Goal: Find specific page/section: Find specific page/section

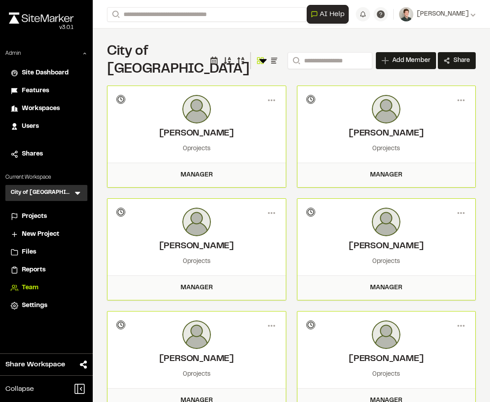
click at [176, 50] on h1 "City of Miramar Team" at bounding box center [178, 61] width 143 height 36
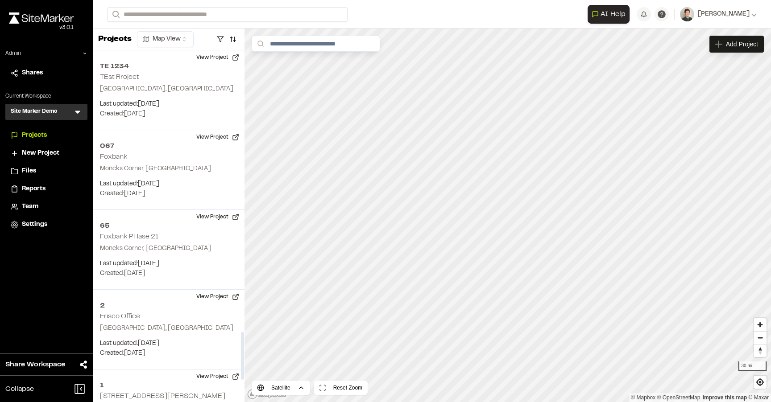
scroll to position [2075, 0]
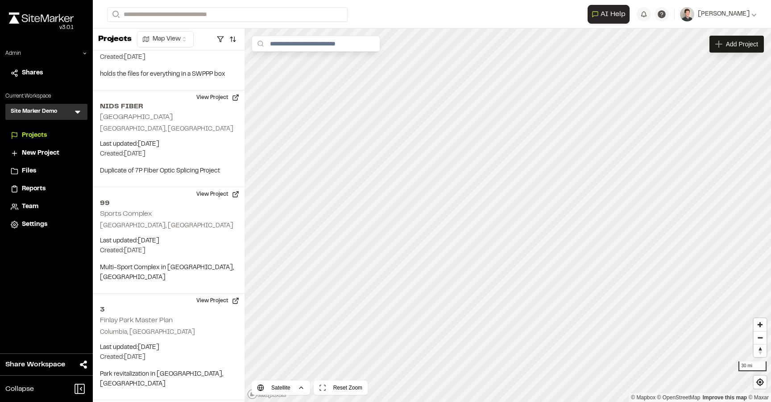
click at [80, 109] on icon at bounding box center [77, 112] width 9 height 9
click at [42, 129] on input "text" at bounding box center [50, 129] width 68 height 15
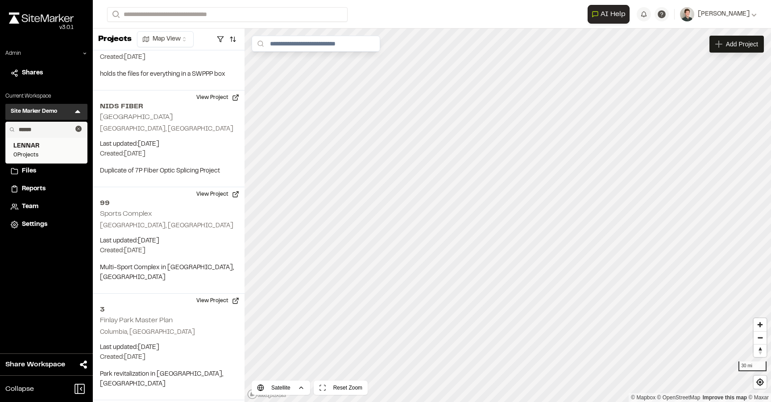
type input "******"
click at [38, 151] on span "LENNAR" at bounding box center [46, 146] width 66 height 10
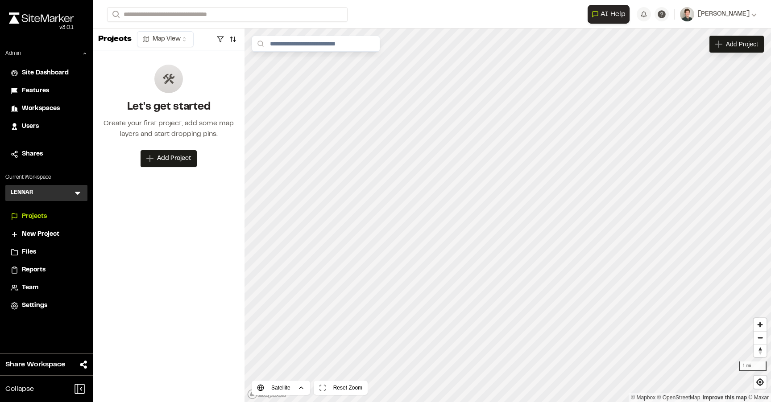
click at [31, 286] on span "Team" at bounding box center [30, 288] width 17 height 10
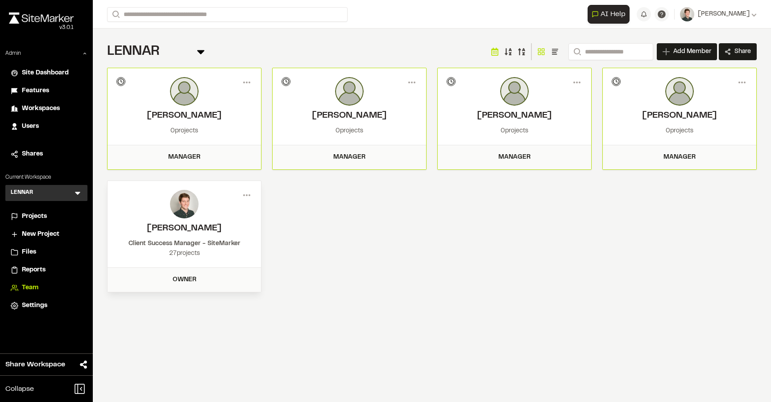
click at [453, 210] on div "Menu George Frederick Invitation pending 0 projects Manager Member Info George …" at bounding box center [432, 180] width 650 height 225
click at [400, 55] on div "LENNAR Team Menu Search Add Member Invite New Team Member * Required Name Email…" at bounding box center [432, 52] width 650 height 18
click at [380, 46] on div "LENNAR Team Menu Search Add Member Invite New Team Member * Required Name Email…" at bounding box center [432, 52] width 650 height 18
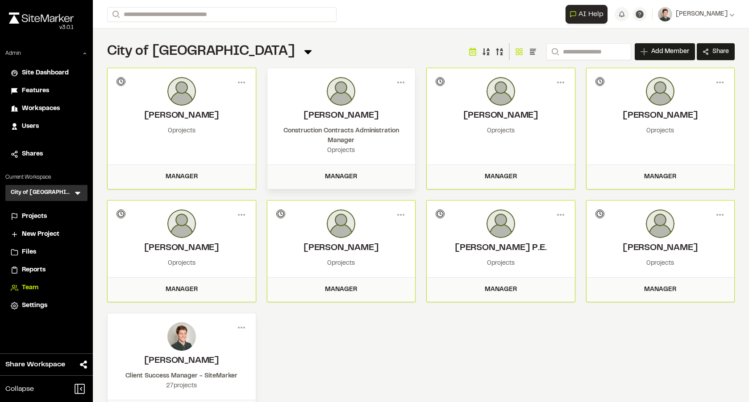
click at [26, 220] on span "Projects" at bounding box center [34, 217] width 25 height 10
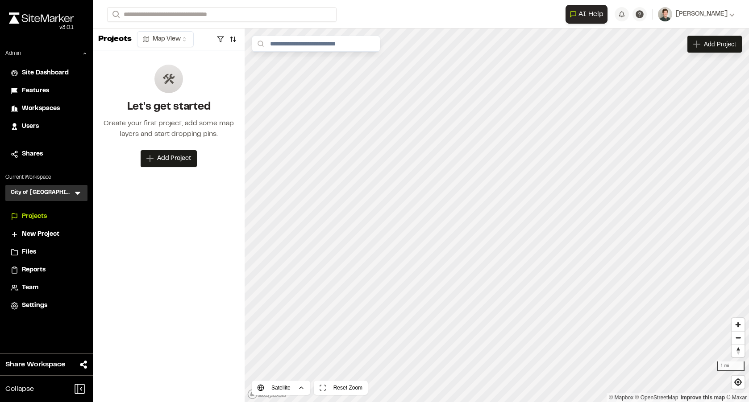
click at [30, 307] on span "Settings" at bounding box center [34, 306] width 25 height 10
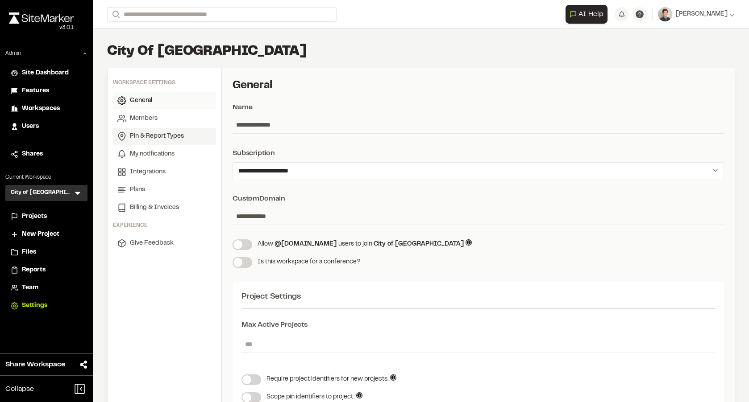
click at [150, 136] on span "Pin & Report Types" at bounding box center [157, 137] width 54 height 10
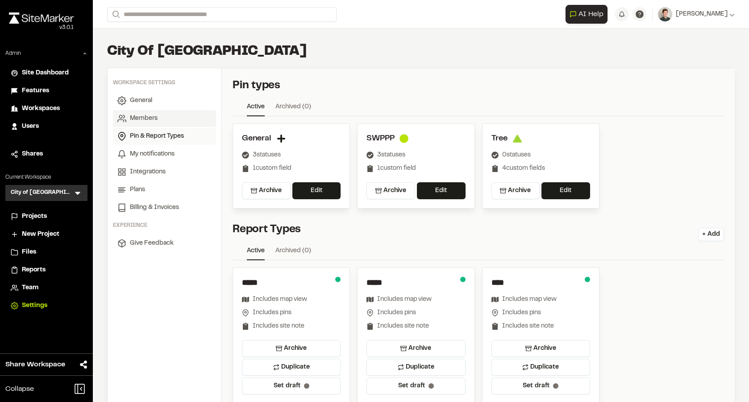
click at [147, 125] on link "Members" at bounding box center [164, 118] width 103 height 17
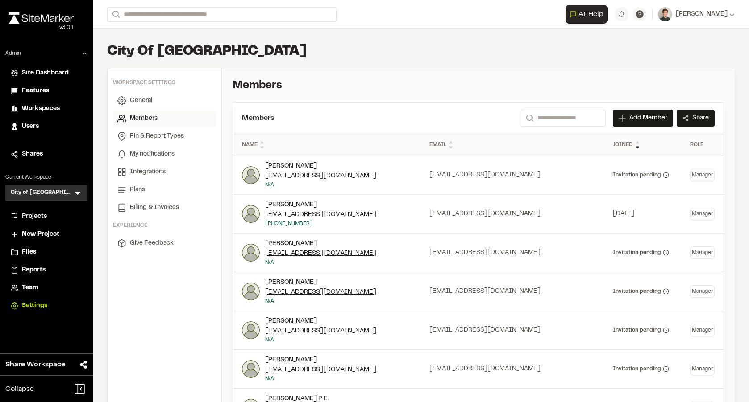
click at [147, 113] on link "Members" at bounding box center [164, 118] width 103 height 17
click at [145, 103] on span "General" at bounding box center [141, 101] width 22 height 10
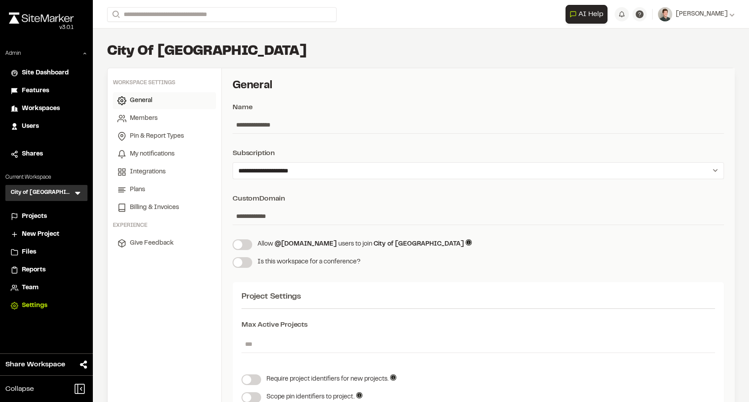
click at [44, 217] on span "Projects" at bounding box center [34, 217] width 25 height 10
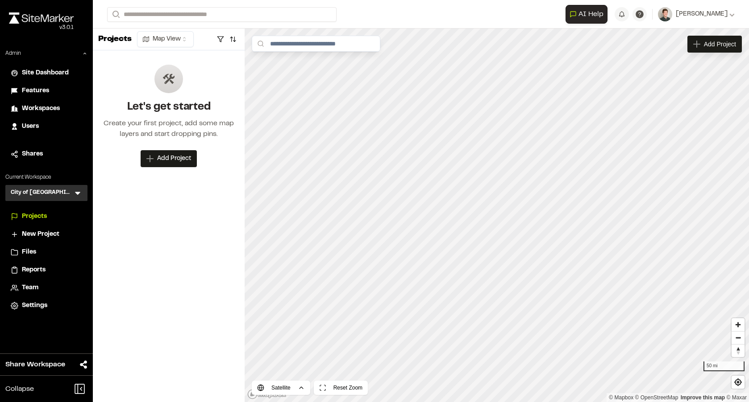
click at [32, 287] on span "Team" at bounding box center [30, 288] width 17 height 10
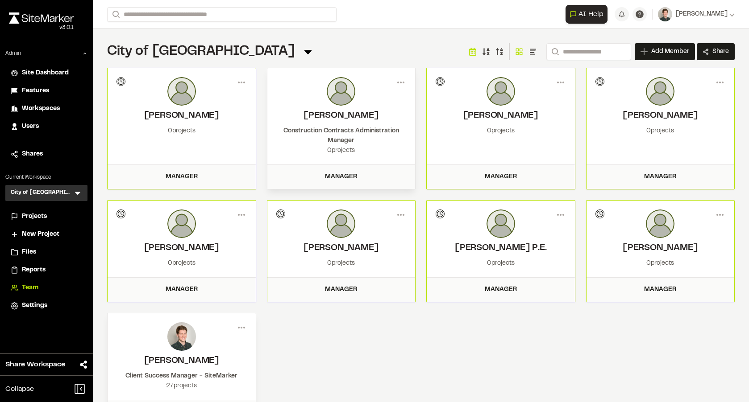
click at [35, 215] on span "Projects" at bounding box center [34, 217] width 25 height 10
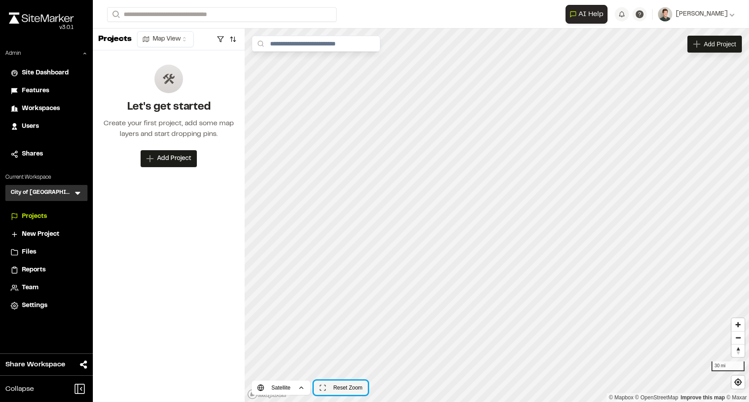
click at [336, 389] on button "Reset Zoom" at bounding box center [341, 388] width 54 height 14
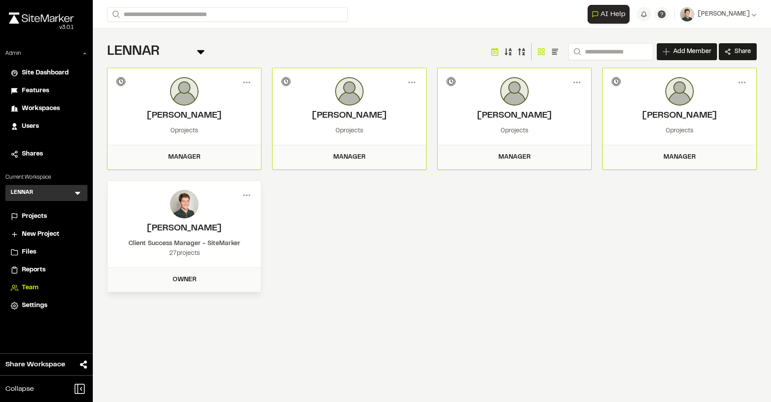
click at [227, 39] on div "LENNAR Team Menu Search Add Member Invite New Team Member * Required Name Email…" at bounding box center [432, 168] width 678 height 278
click at [276, 47] on div "LENNAR Team Menu Search Add Member Invite New Team Member * Required Name Email…" at bounding box center [432, 52] width 650 height 18
click at [75, 193] on icon at bounding box center [77, 193] width 9 height 9
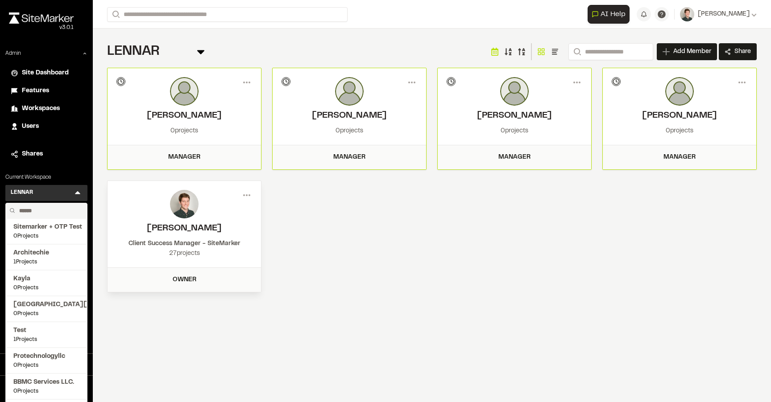
click at [427, 361] on div "**********" at bounding box center [432, 201] width 678 height 402
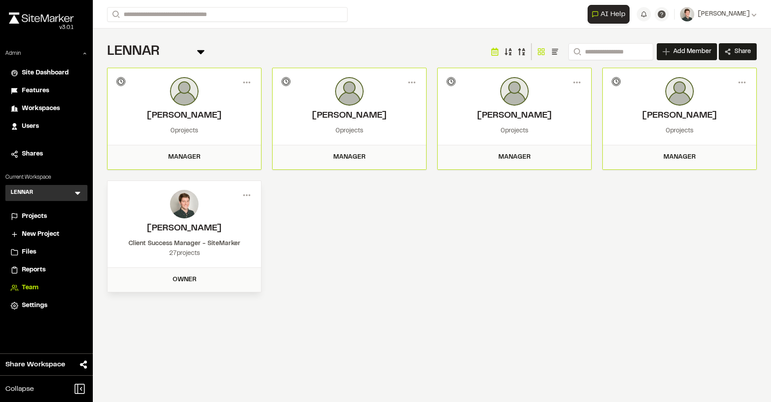
click at [246, 43] on div "LENNAR Team Menu Search Add Member Invite New Team Member * Required Name Email…" at bounding box center [432, 52] width 650 height 18
click at [76, 194] on icon at bounding box center [77, 193] width 9 height 9
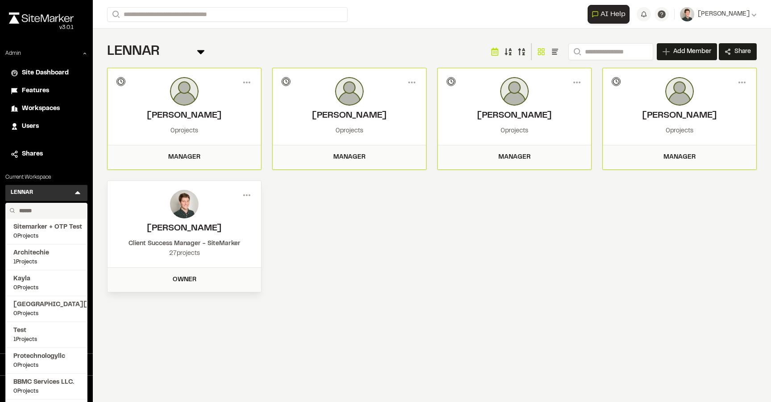
click at [50, 212] on input "text" at bounding box center [50, 210] width 68 height 15
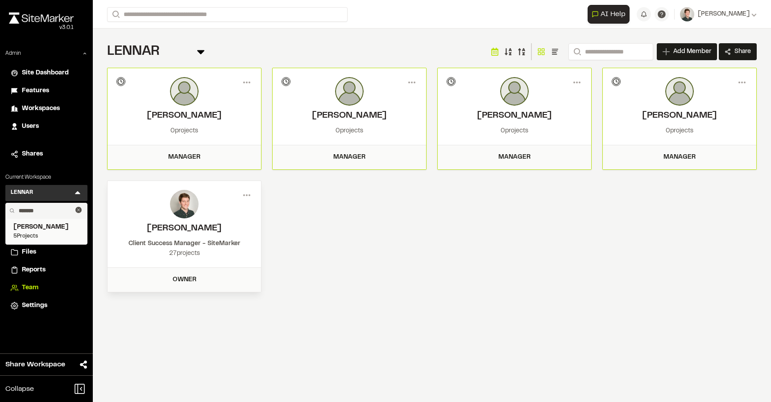
type input "*******"
click at [52, 231] on span "Goodwyn Mills Cawood" at bounding box center [46, 228] width 66 height 10
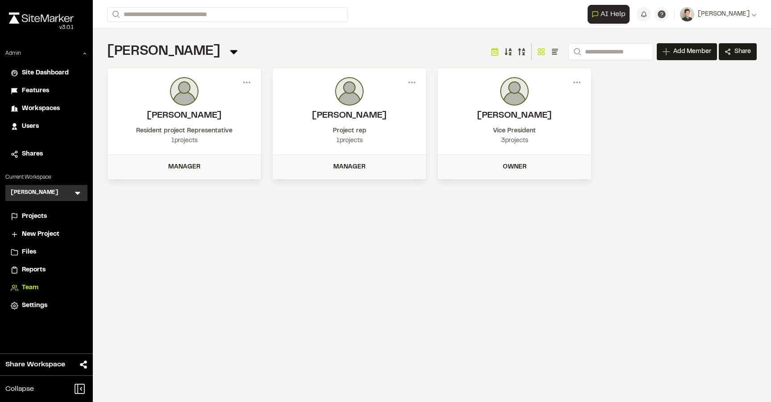
click at [37, 221] on span "Projects" at bounding box center [34, 217] width 25 height 10
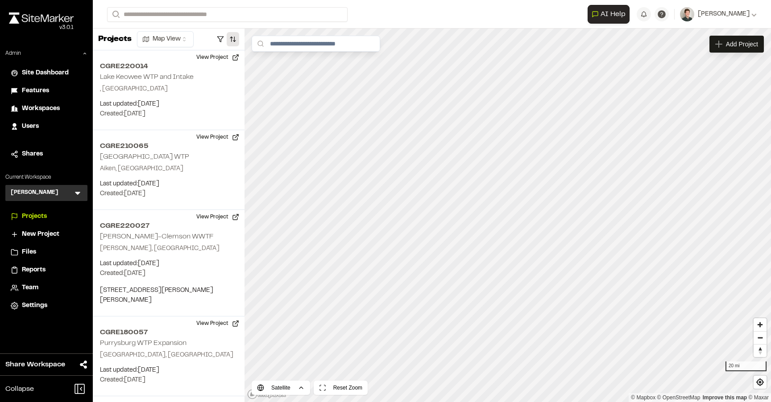
click at [236, 41] on button "button" at bounding box center [233, 39] width 12 height 14
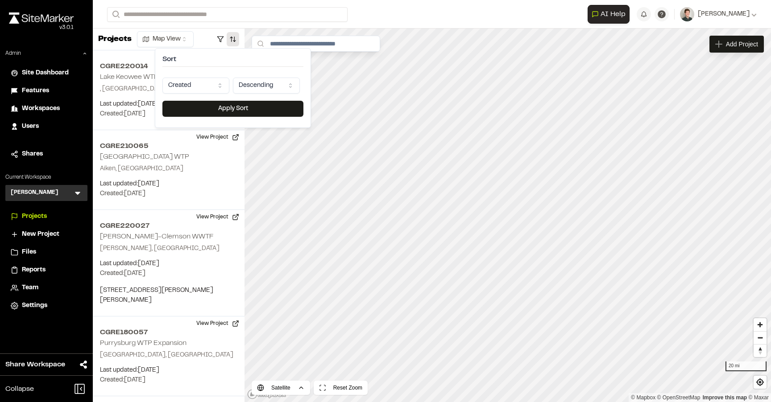
click at [195, 82] on html "Close sidebar v 3.0.1 Admin Site Dashboard Features Workspaces Users Shares Cur…" at bounding box center [385, 201] width 771 height 402
click at [203, 112] on button "Apply Sort" at bounding box center [232, 109] width 141 height 16
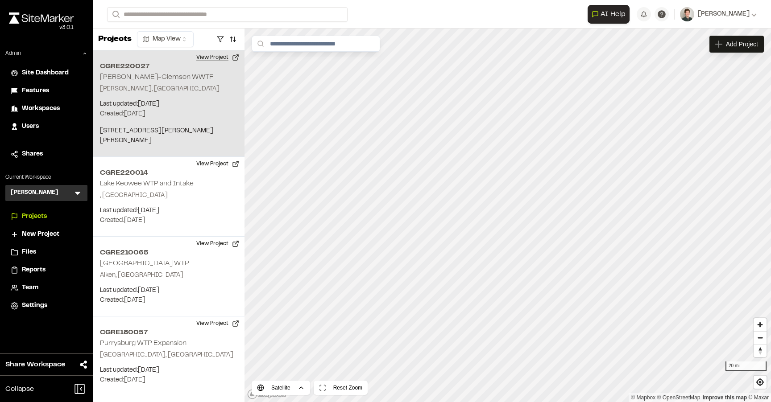
click at [215, 58] on button "View Project" at bounding box center [218, 57] width 54 height 14
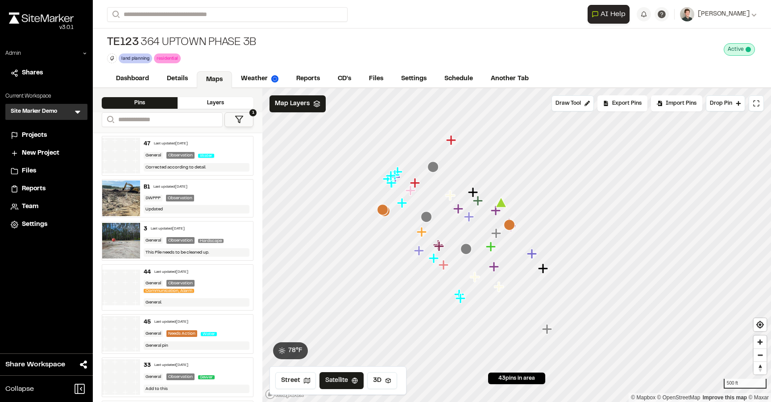
click at [342, 46] on div "TE123 364 Uptown Phase 3B land planning Delete Rename Edit Color Delete Tag Are…" at bounding box center [432, 50] width 678 height 42
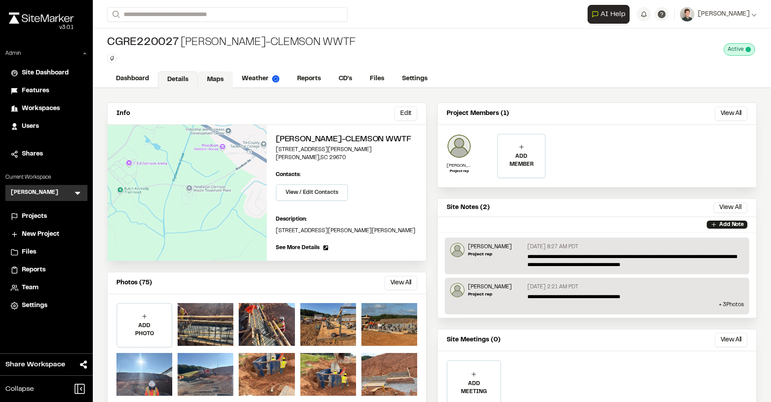
click at [215, 79] on link "Maps" at bounding box center [215, 79] width 35 height 17
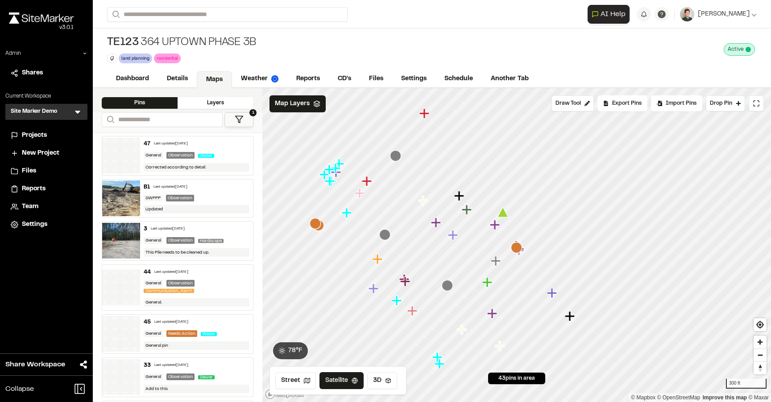
click at [77, 109] on icon at bounding box center [77, 112] width 9 height 9
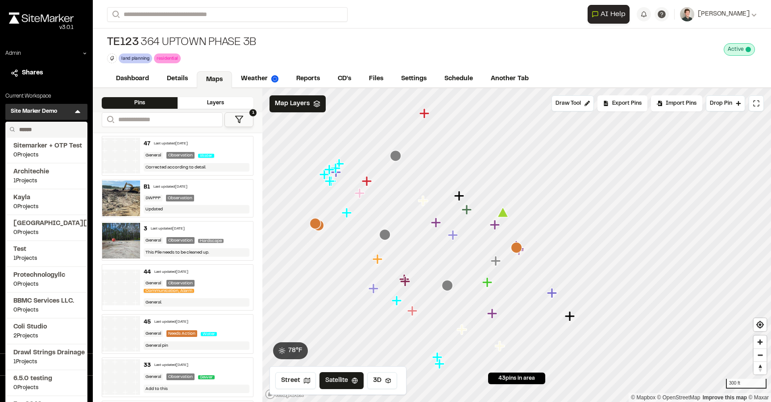
click at [48, 131] on input "text" at bounding box center [50, 129] width 68 height 15
type input "******"
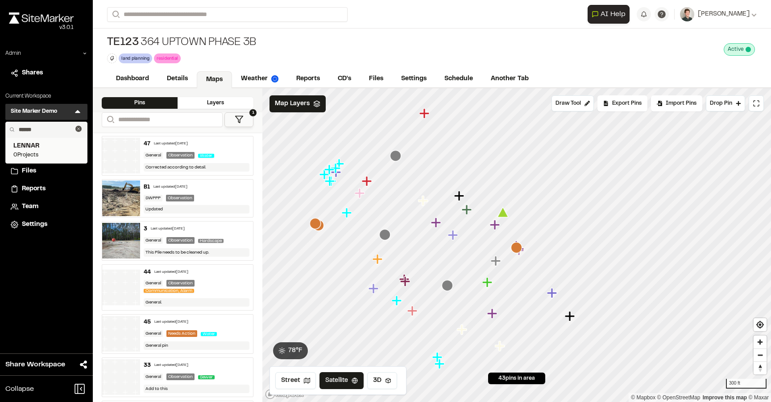
click at [41, 147] on span "LENNAR" at bounding box center [46, 146] width 66 height 10
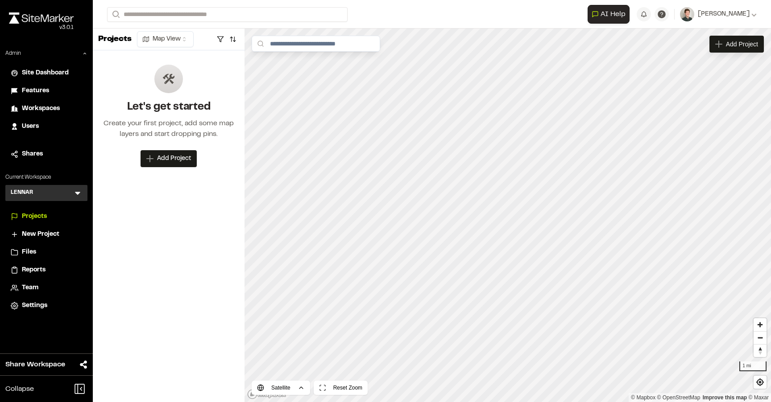
click at [27, 287] on span "Team" at bounding box center [30, 288] width 17 height 10
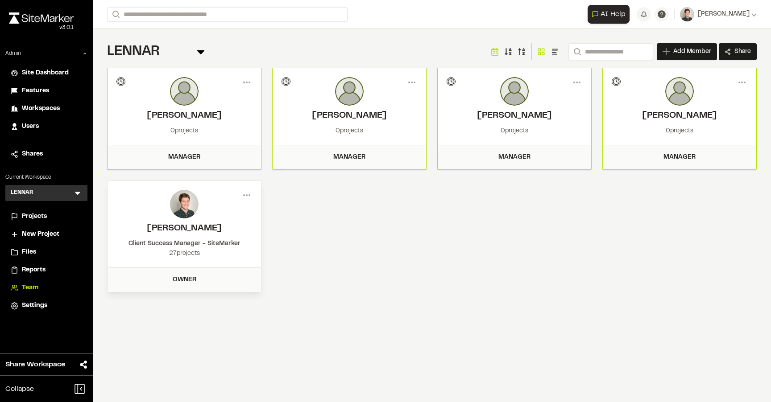
click at [78, 194] on icon at bounding box center [77, 193] width 5 height 3
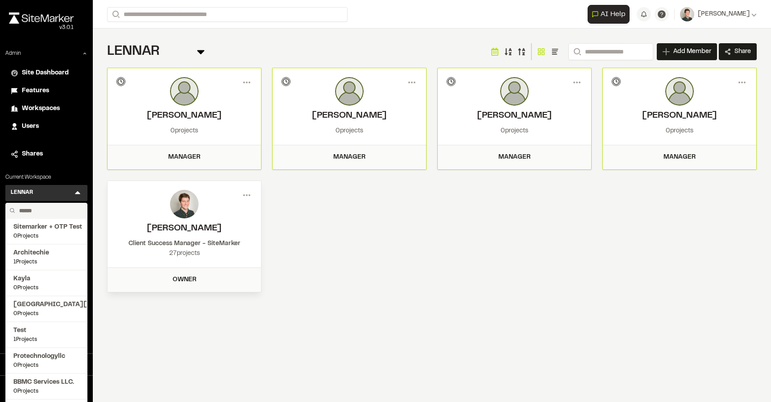
click at [39, 206] on input "text" at bounding box center [50, 210] width 68 height 15
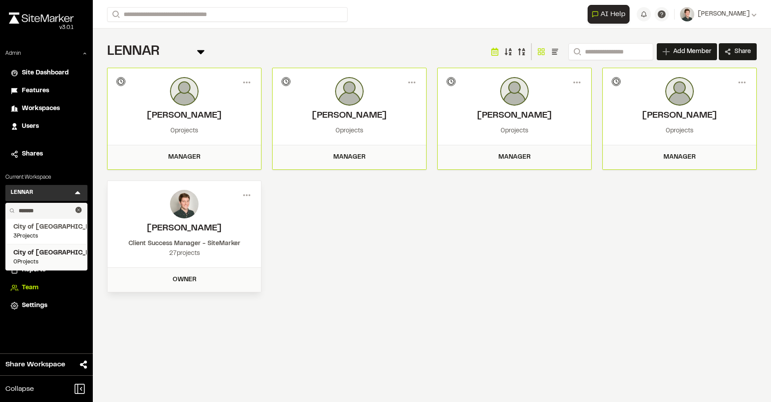
type input "*******"
click at [38, 253] on span "City of [GEOGRAPHIC_DATA]" at bounding box center [46, 254] width 66 height 10
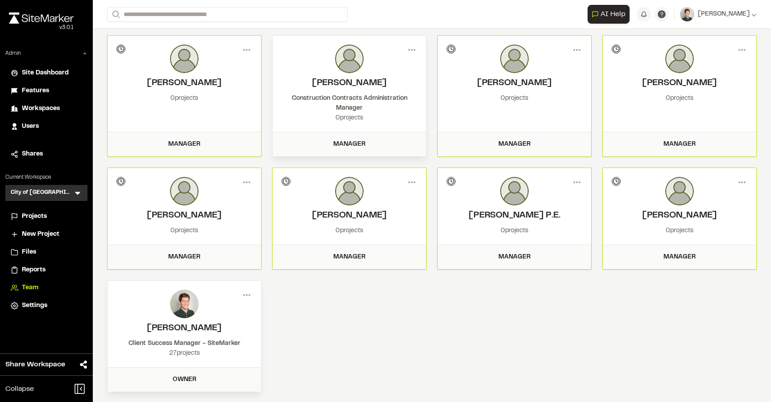
scroll to position [37, 0]
